Goal: Information Seeking & Learning: Learn about a topic

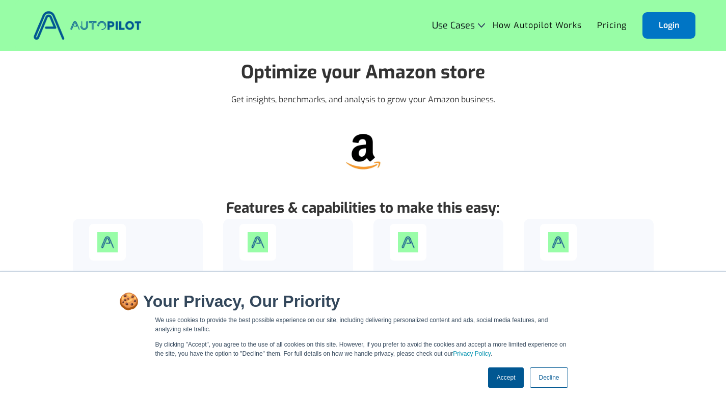
click at [551, 375] on link "Decline" at bounding box center [549, 378] width 38 height 20
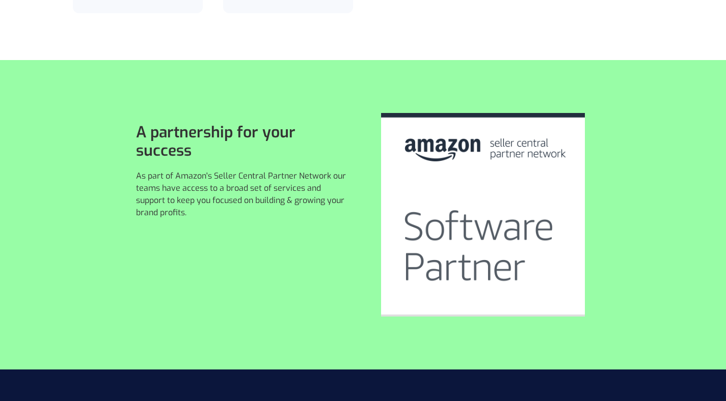
scroll to position [435, 0]
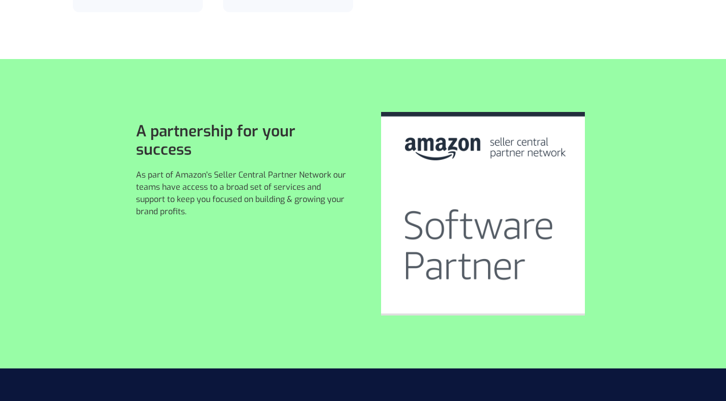
click at [310, 199] on p "As part of Amazon's Seller Central Partner Network our teams have access to a b…" at bounding box center [243, 193] width 215 height 49
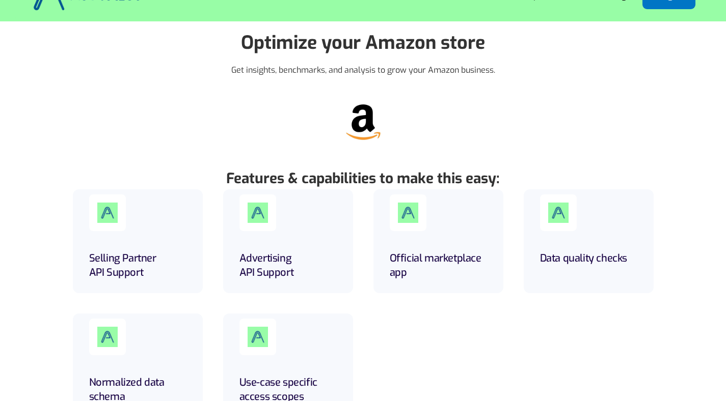
scroll to position [0, 0]
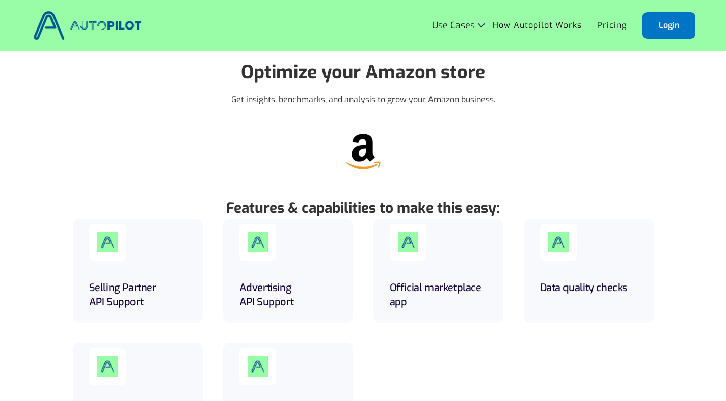
click at [613, 28] on link "Pricing" at bounding box center [611, 25] width 45 height 19
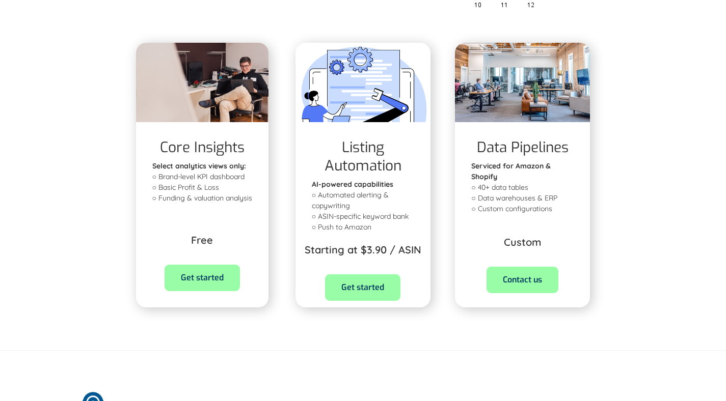
scroll to position [335, 0]
